Goal: Information Seeking & Learning: Learn about a topic

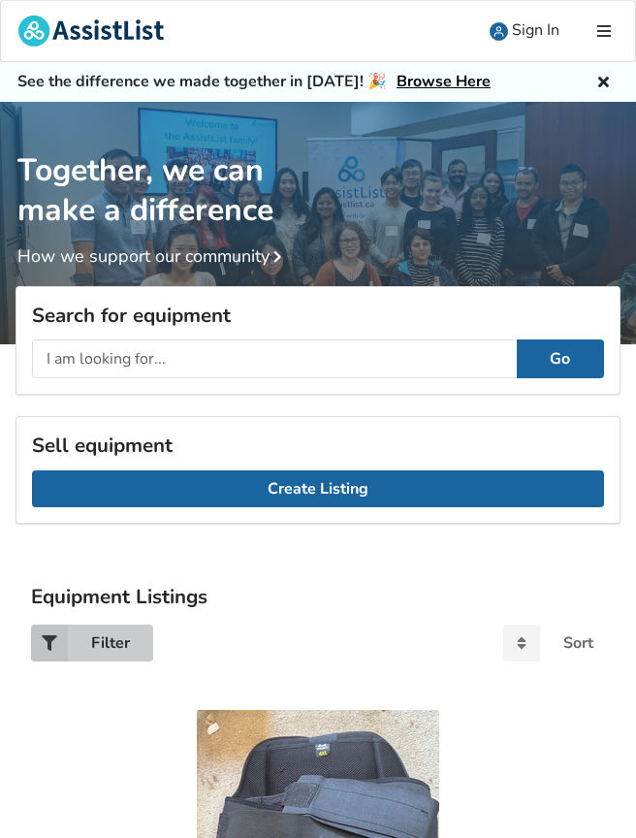
click at [101, 642] on div "Filter" at bounding box center [110, 643] width 39 height 16
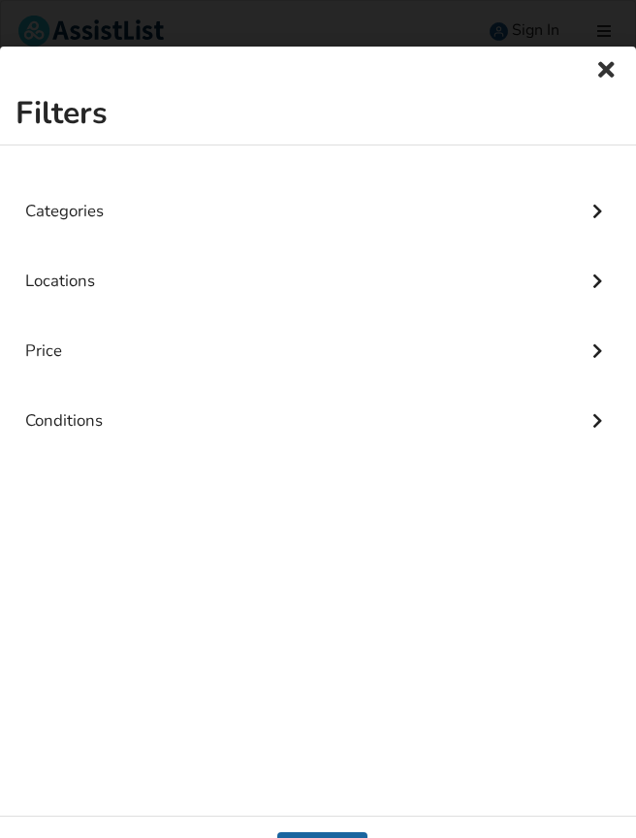
click at [51, 207] on div "Categories" at bounding box center [318, 196] width 586 height 70
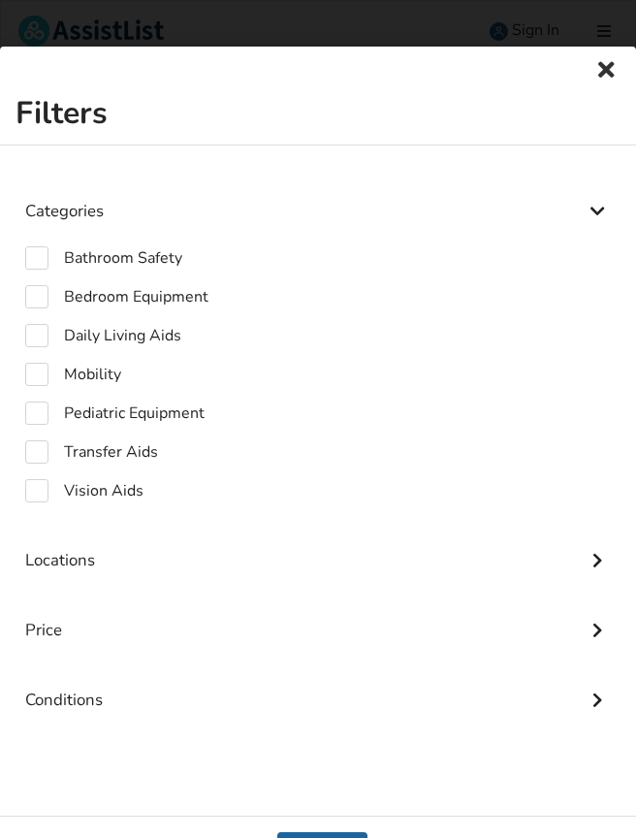
click at [9, 403] on div "Categories Bathroom Safety Bedroom Equipment Daily Living Aids Mobility Pediatr…" at bounding box center [318, 438] width 636 height 587
click at [31, 363] on label "Mobility" at bounding box center [73, 374] width 96 height 23
checkbox input "true"
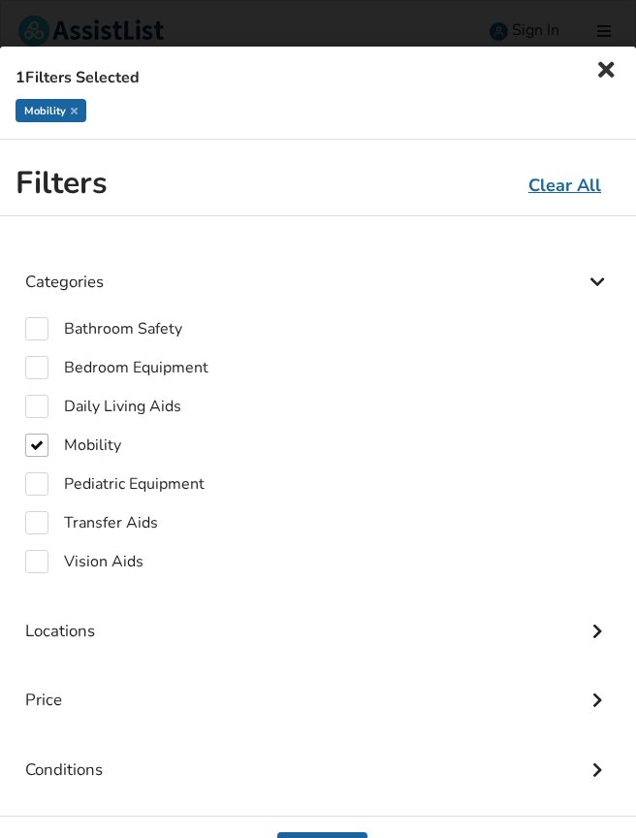
click at [597, 628] on icon at bounding box center [597, 628] width 19 height 16
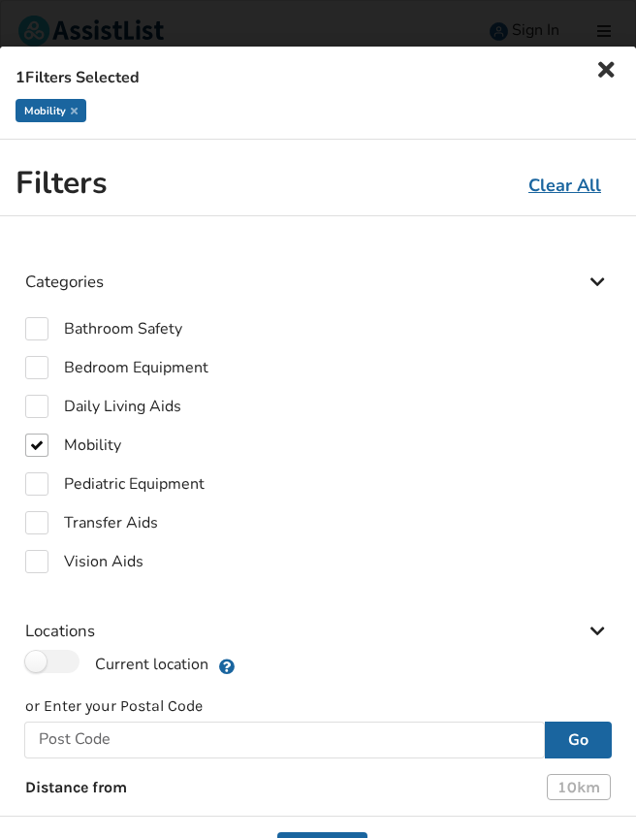
click at [573, 744] on button "Go" at bounding box center [578, 740] width 67 height 37
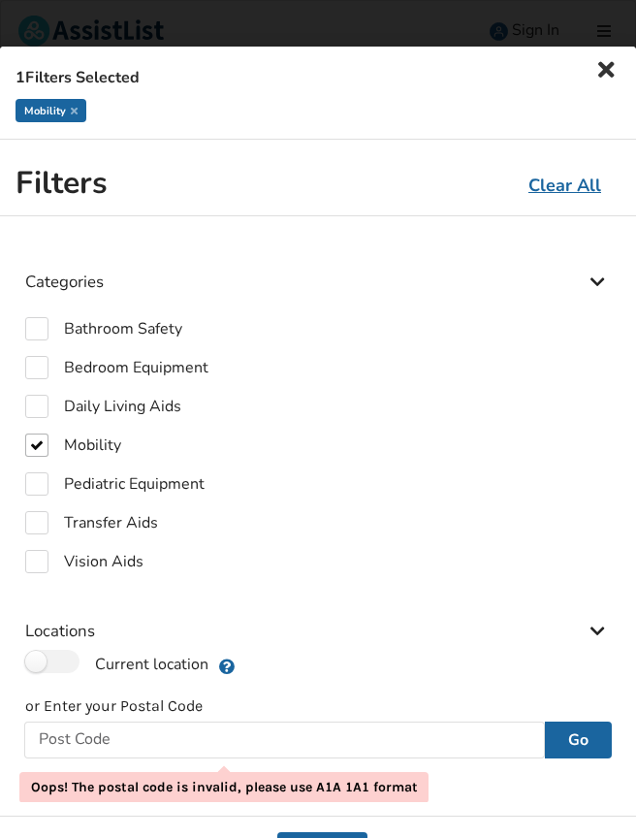
click at [568, 625] on div "Locations" at bounding box center [318, 616] width 586 height 70
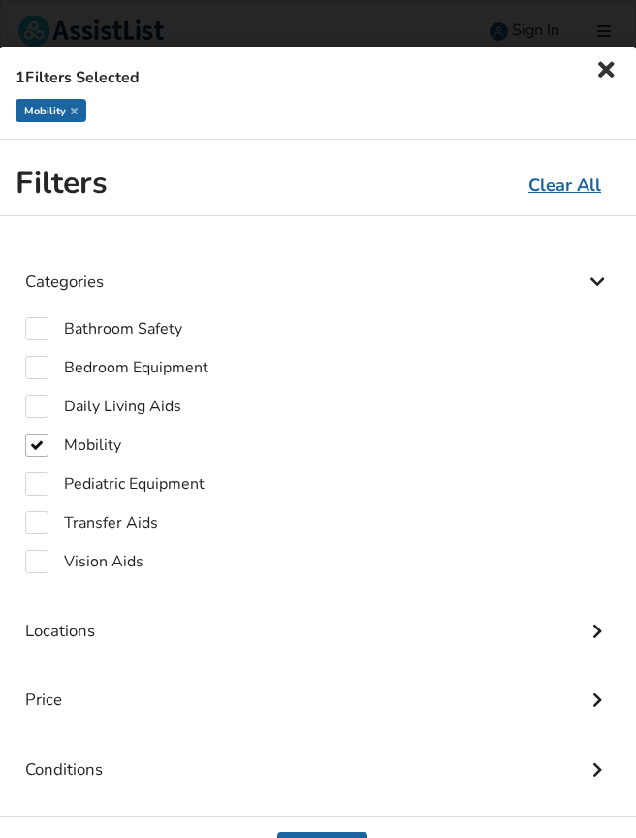
click at [609, 70] on icon at bounding box center [607, 69] width 27 height 23
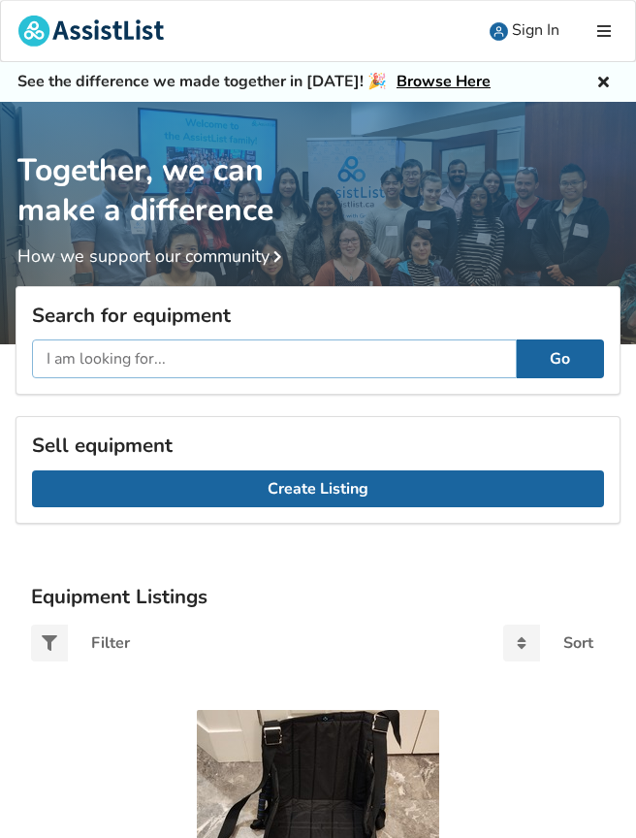
click at [370, 353] on input "text" at bounding box center [274, 358] width 485 height 39
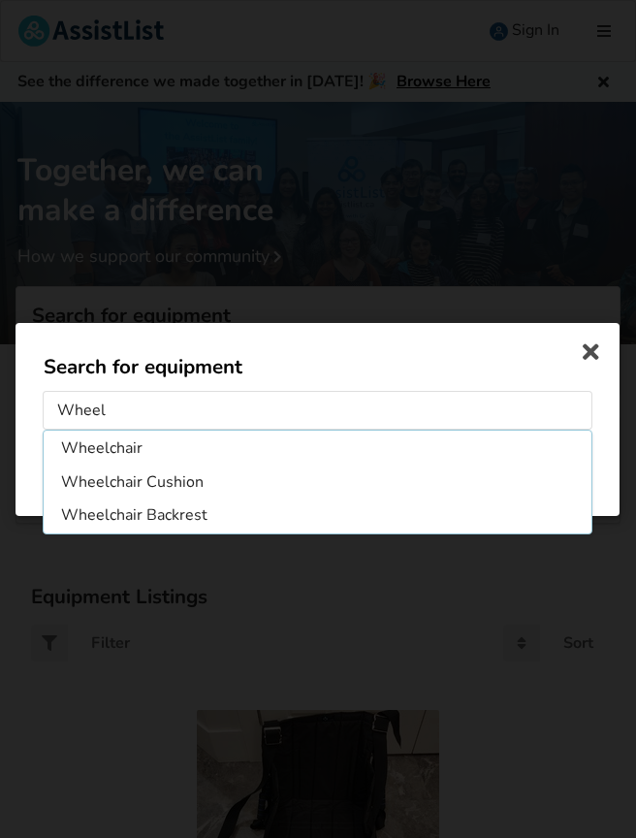
click at [135, 451] on li "Wheelchair" at bounding box center [318, 448] width 540 height 31
type input "Wheelchair"
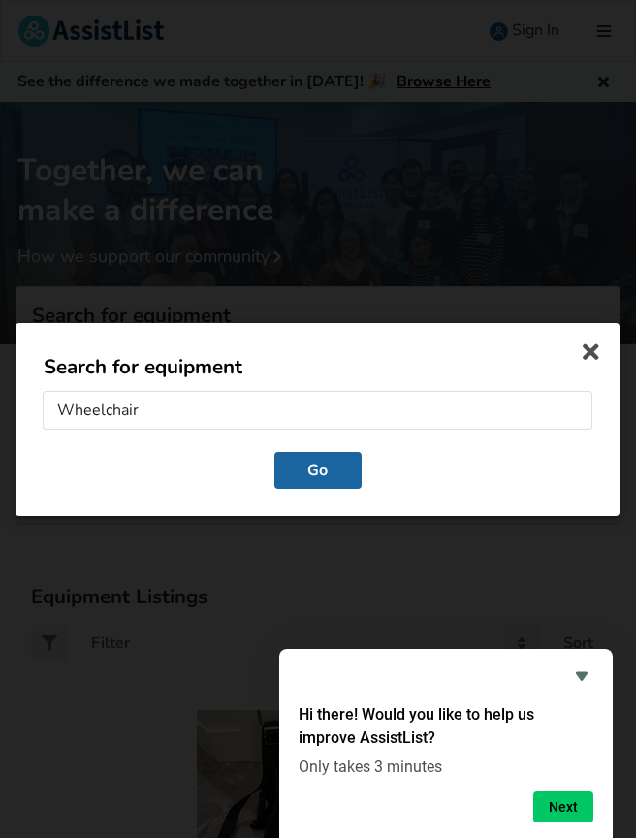
click at [336, 475] on button "Go" at bounding box center [317, 469] width 87 height 37
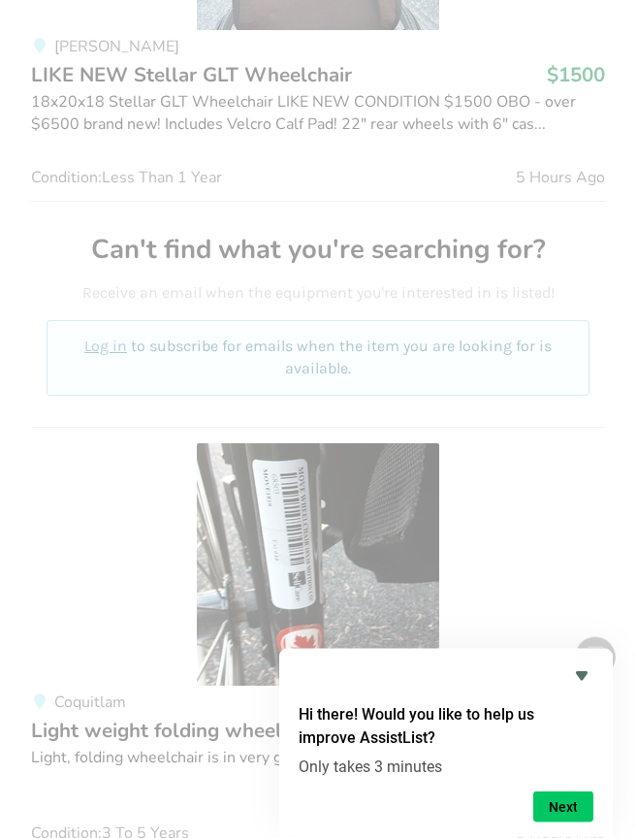
scroll to position [1803, 0]
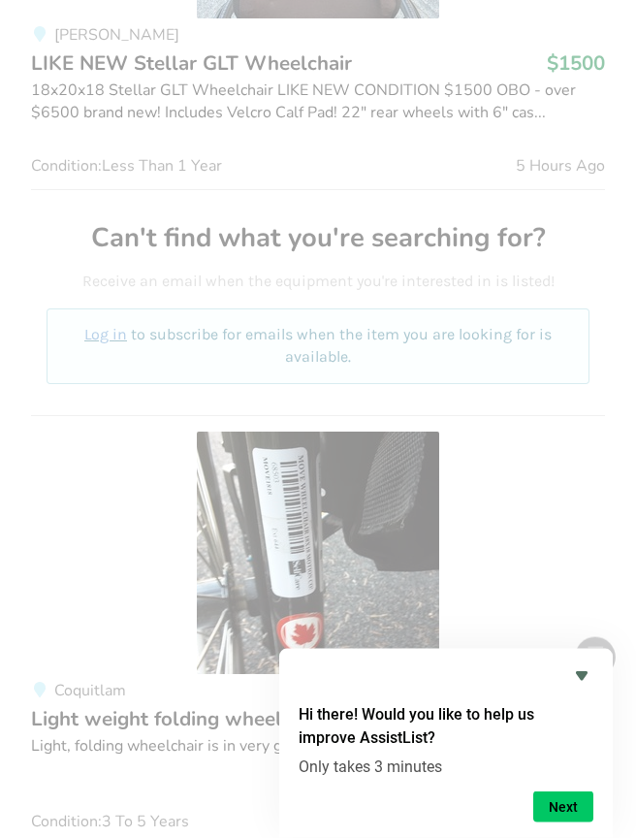
click at [60, 628] on link "Coquitlam Light weight folding wheelchair $500 Light, folding wheelchair is in …" at bounding box center [318, 630] width 574 height 430
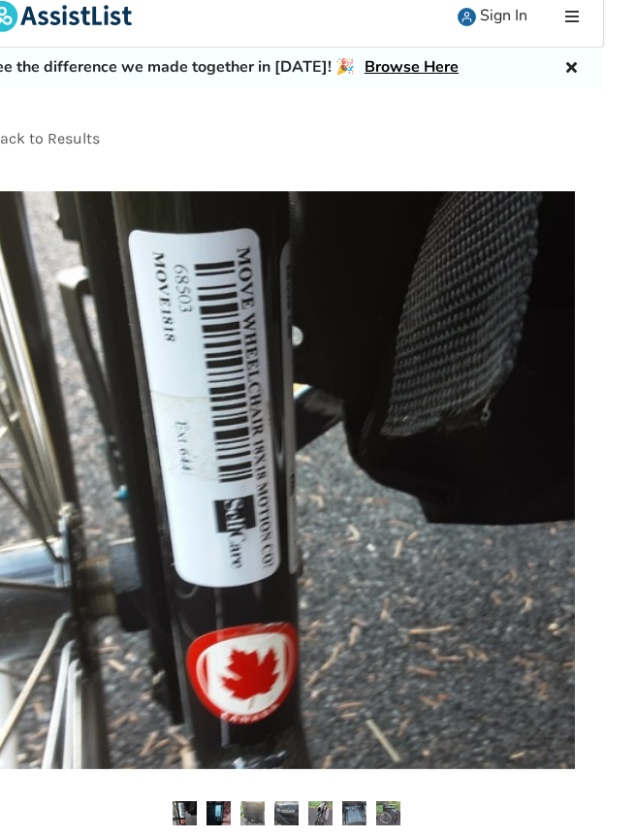
scroll to position [0, 31]
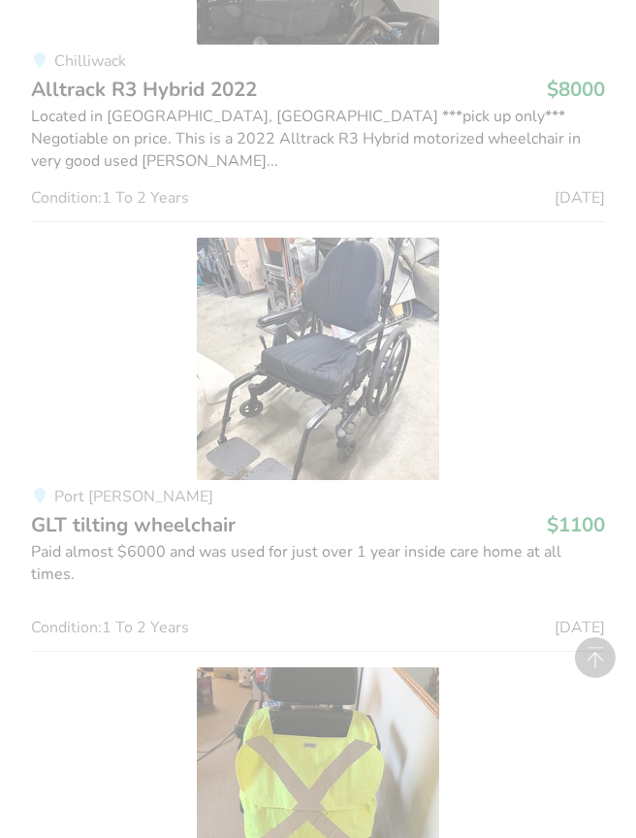
scroll to position [4087, 0]
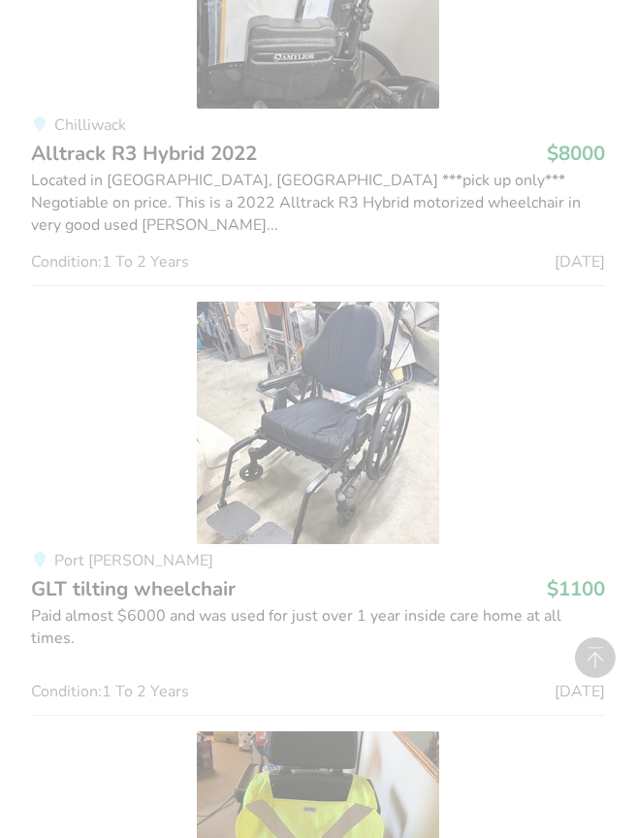
click at [370, 442] on img at bounding box center [318, 423] width 242 height 242
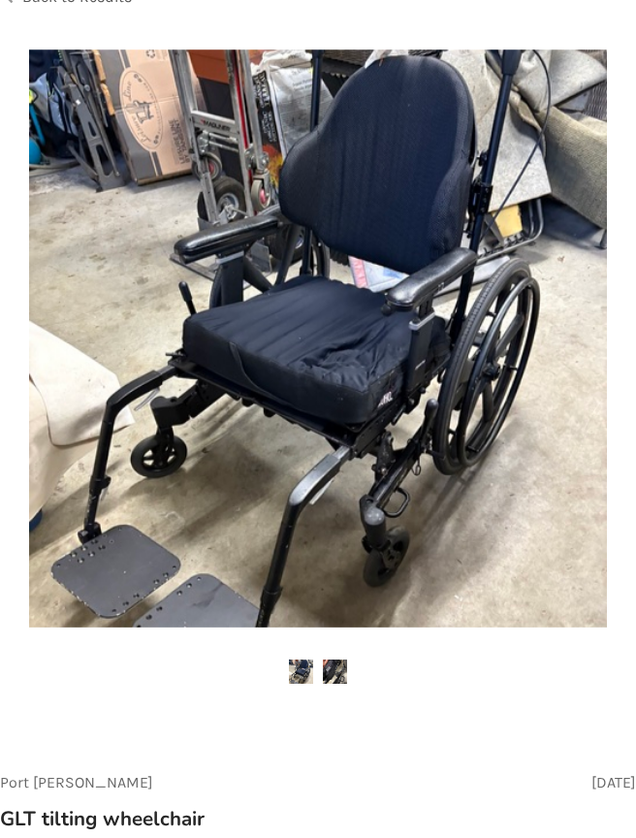
click at [337, 665] on img at bounding box center [335, 672] width 24 height 24
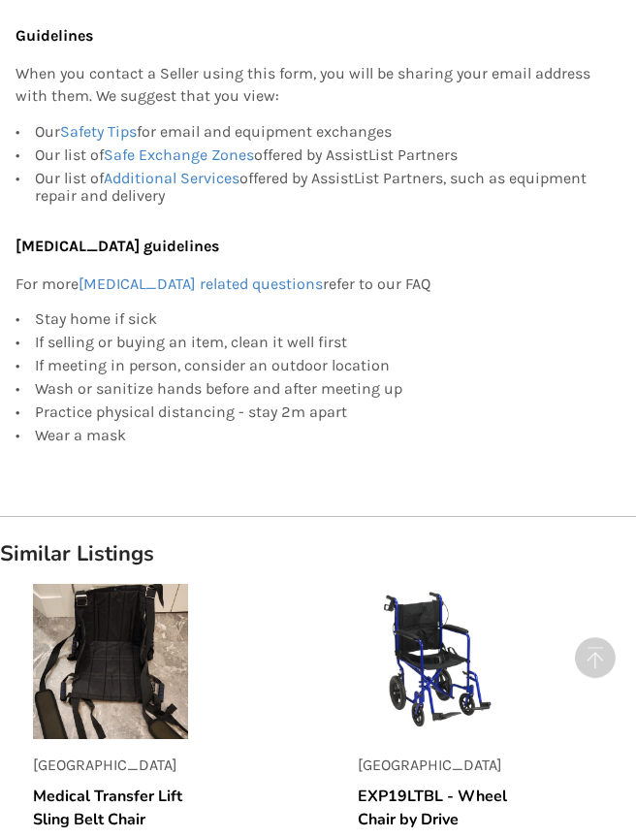
scroll to position [1972, 0]
